Goal: Information Seeking & Learning: Check status

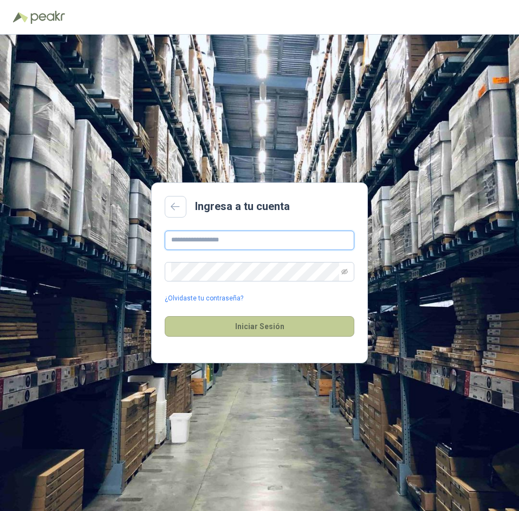
type input "**********"
click at [245, 323] on button "Iniciar Sesión" at bounding box center [260, 326] width 190 height 21
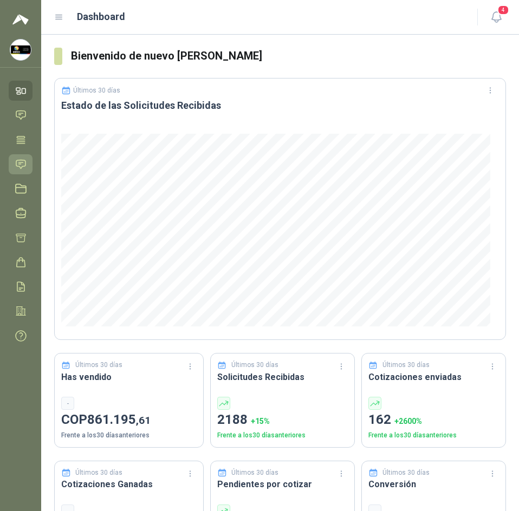
click at [23, 170] on icon at bounding box center [20, 164] width 11 height 11
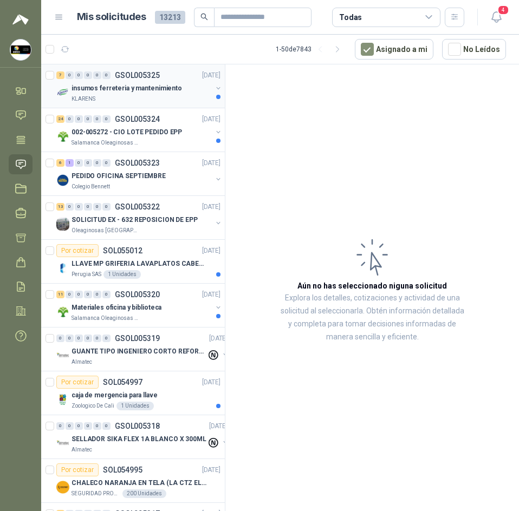
click at [169, 104] on div "7 0 0 0 0 0 GSOL005325 [DATE] insumos ferreteria y mantenimiento KLARENS" at bounding box center [133, 86] width 184 height 44
click at [174, 87] on div "insumos ferreteria y mantenimiento" at bounding box center [142, 88] width 140 height 13
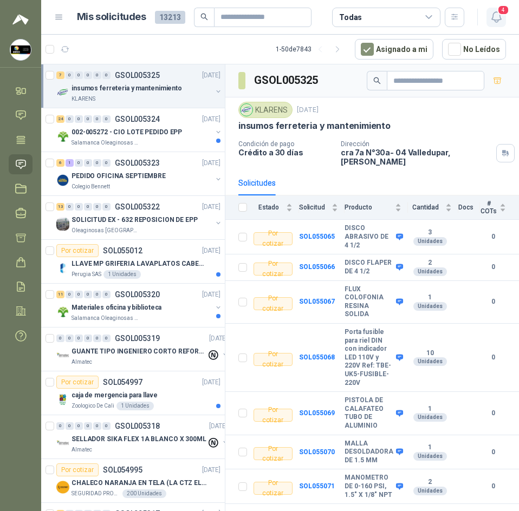
click at [489, 13] on button "4" at bounding box center [497, 18] width 20 height 20
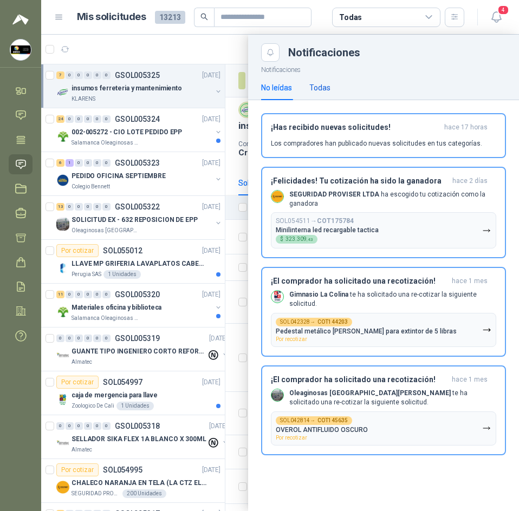
click at [322, 87] on div "Todas" at bounding box center [319, 88] width 21 height 12
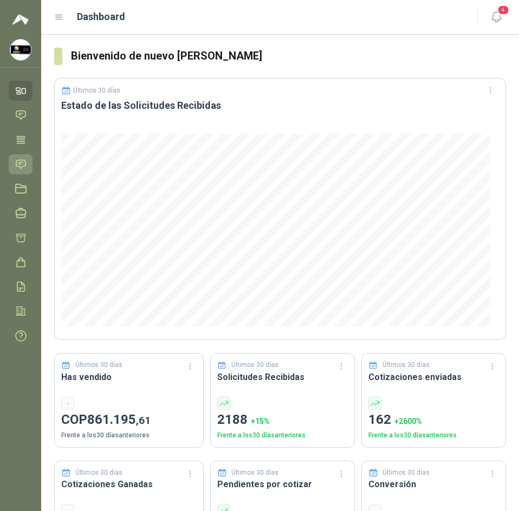
click at [24, 160] on icon at bounding box center [20, 164] width 11 height 11
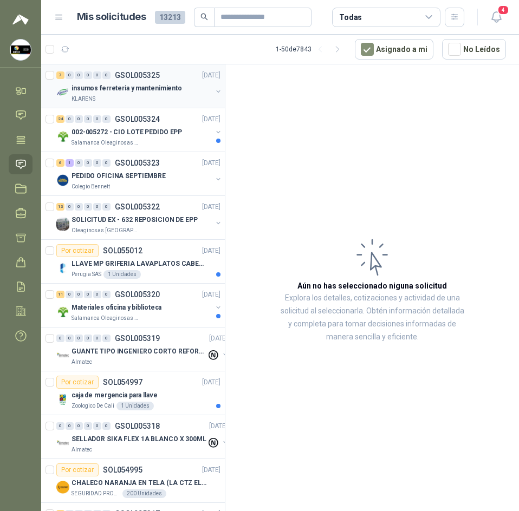
click at [129, 99] on div "KLARENS" at bounding box center [142, 99] width 140 height 9
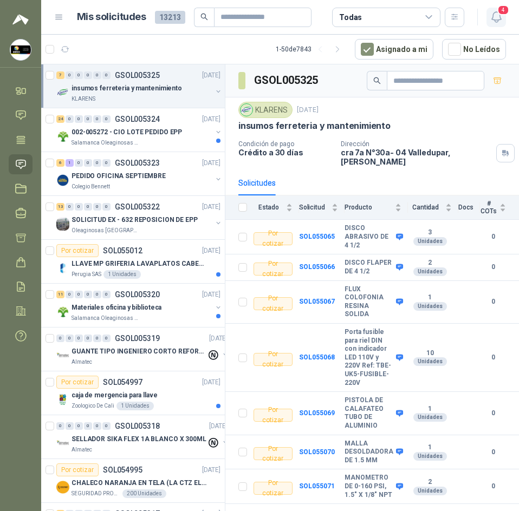
click at [493, 12] on icon "button" at bounding box center [497, 17] width 14 height 14
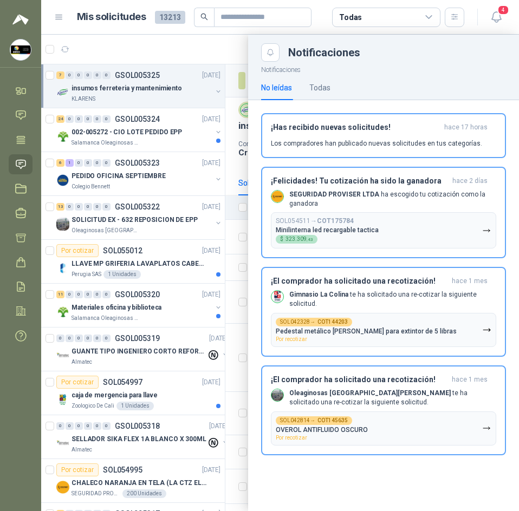
click at [185, 39] on div at bounding box center [280, 273] width 478 height 477
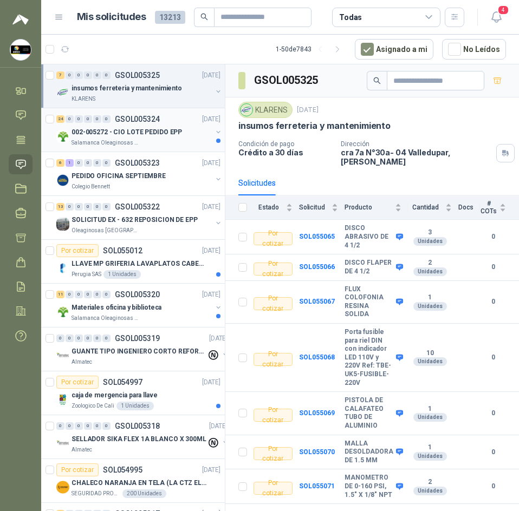
click at [172, 117] on div "24 0 0 0 0 0 GSOL005324 05/09/25" at bounding box center [139, 119] width 166 height 13
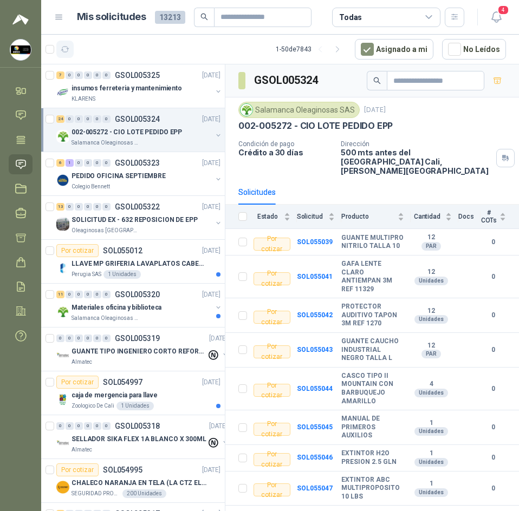
click at [62, 50] on icon "button" at bounding box center [65, 49] width 8 height 5
click at [184, 305] on div "Materiales oficina y biblioteca" at bounding box center [142, 307] width 140 height 13
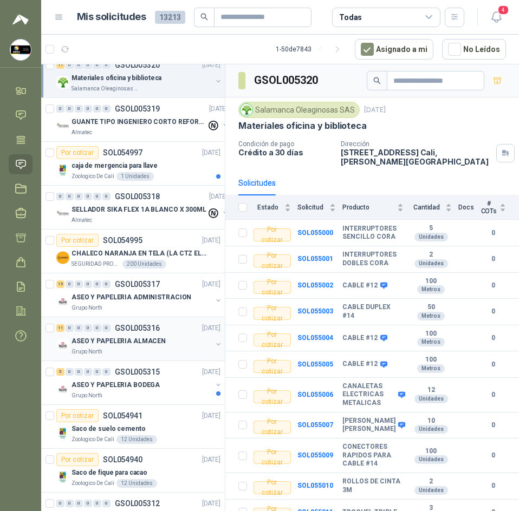
scroll to position [271, 0]
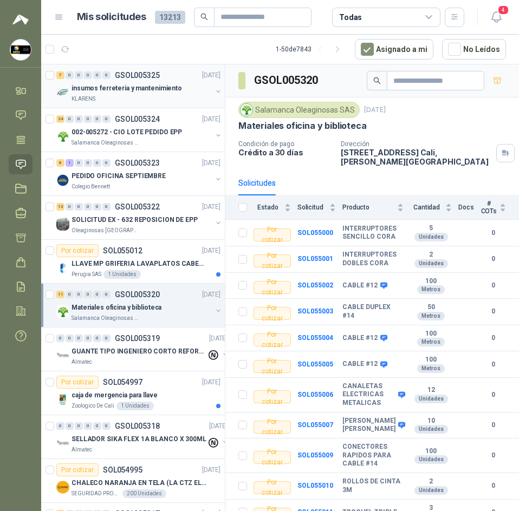
click at [164, 91] on p "insumos ferreteria y mantenimiento" at bounding box center [127, 88] width 111 height 10
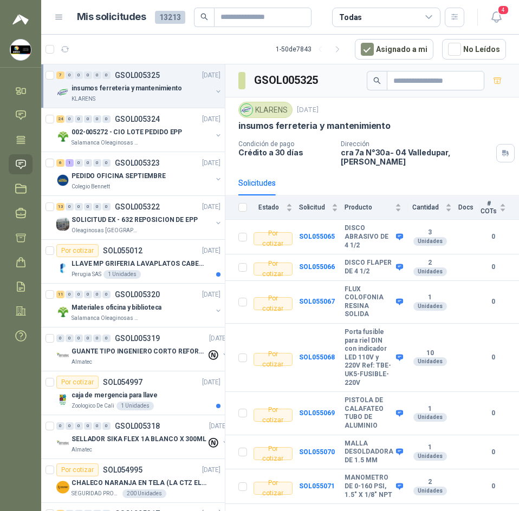
drag, startPoint x: 134, startPoint y: 81, endPoint x: 161, endPoint y: 95, distance: 30.8
click at [134, 81] on div "7 0 0 0 0 0 GSOL005325 05/09/25" at bounding box center [139, 75] width 166 height 13
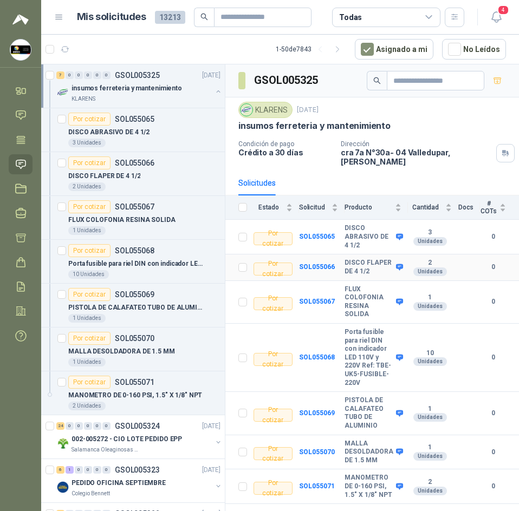
click at [368, 259] on b "DISCO FLAPER DE 4 1/2" at bounding box center [369, 267] width 49 height 17
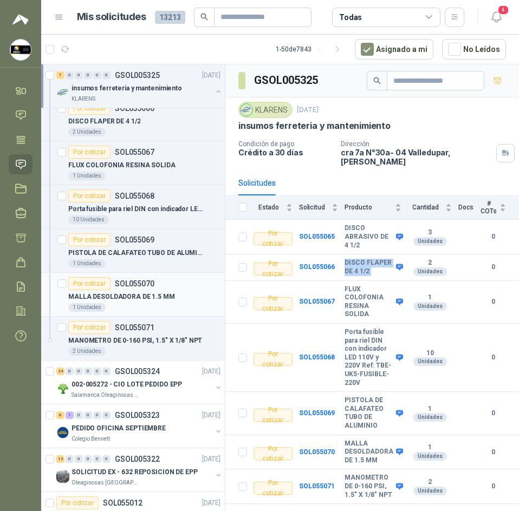
scroll to position [163, 0]
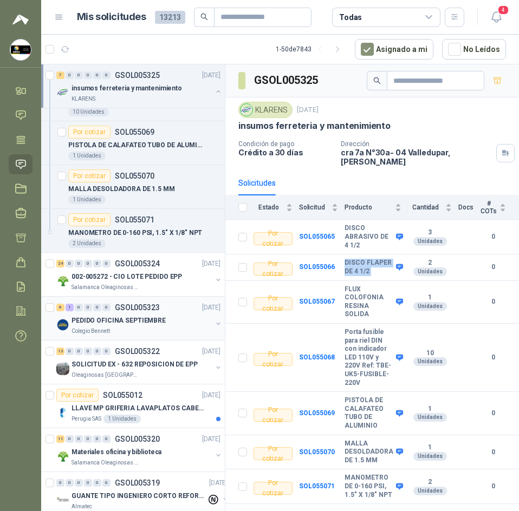
click at [138, 316] on p "PEDIDO OFICINA SEPTIEMBRE" at bounding box center [119, 321] width 94 height 10
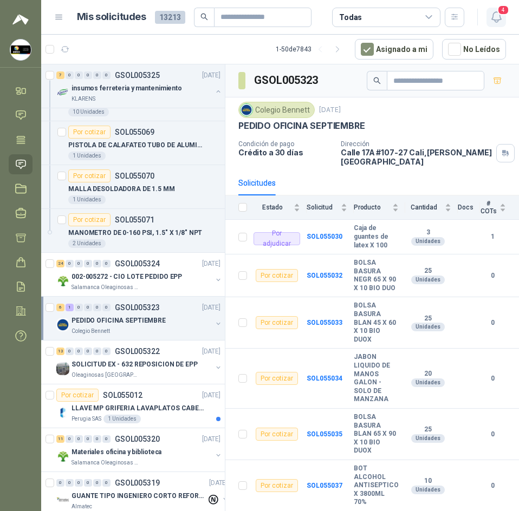
click at [495, 14] on icon "button" at bounding box center [497, 17] width 14 height 14
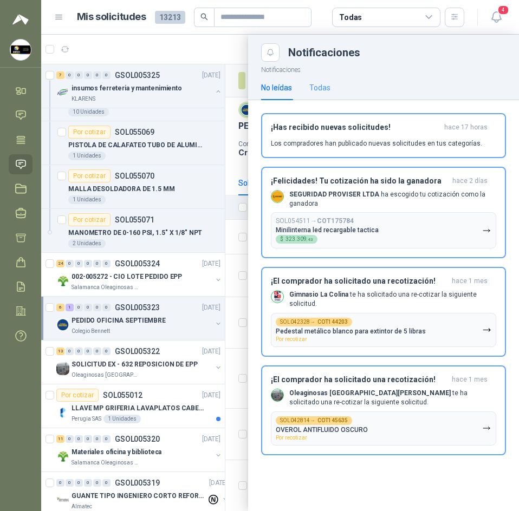
click at [322, 80] on div "Todas" at bounding box center [319, 87] width 21 height 25
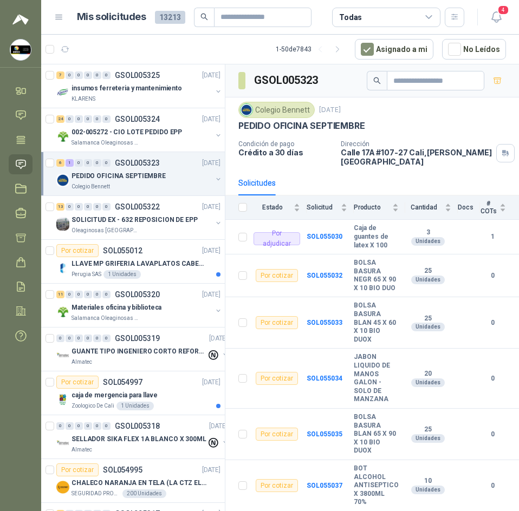
click at [484, 18] on div "4" at bounding box center [485, 17] width 42 height 17
click at [496, 18] on icon "button" at bounding box center [497, 17] width 14 height 14
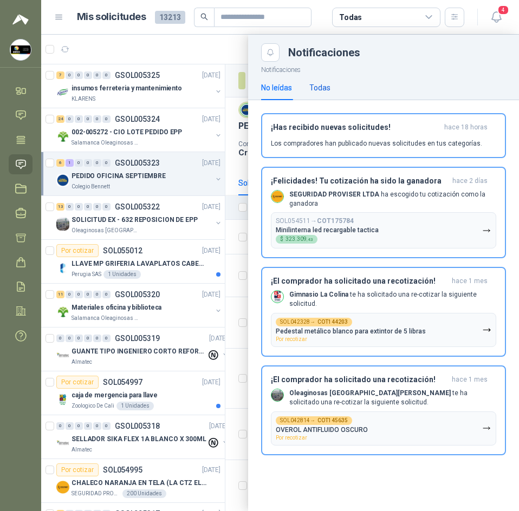
click at [320, 86] on div "Todas" at bounding box center [319, 88] width 21 height 12
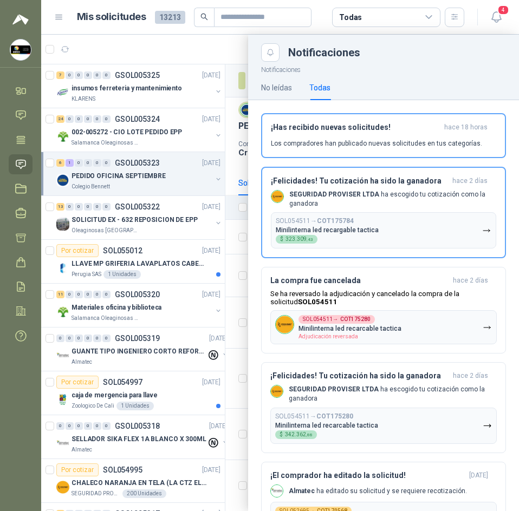
click at [206, 43] on div at bounding box center [280, 273] width 478 height 477
